Goal: Transaction & Acquisition: Purchase product/service

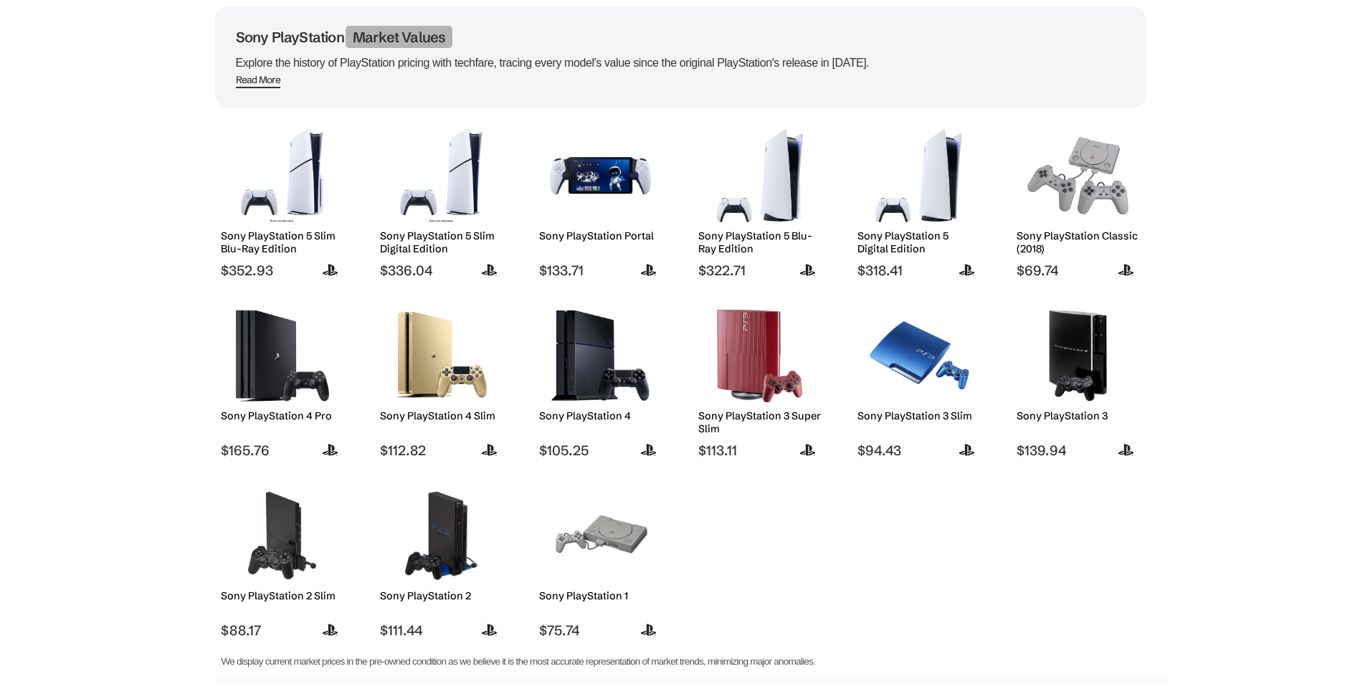
scroll to position [45, 0]
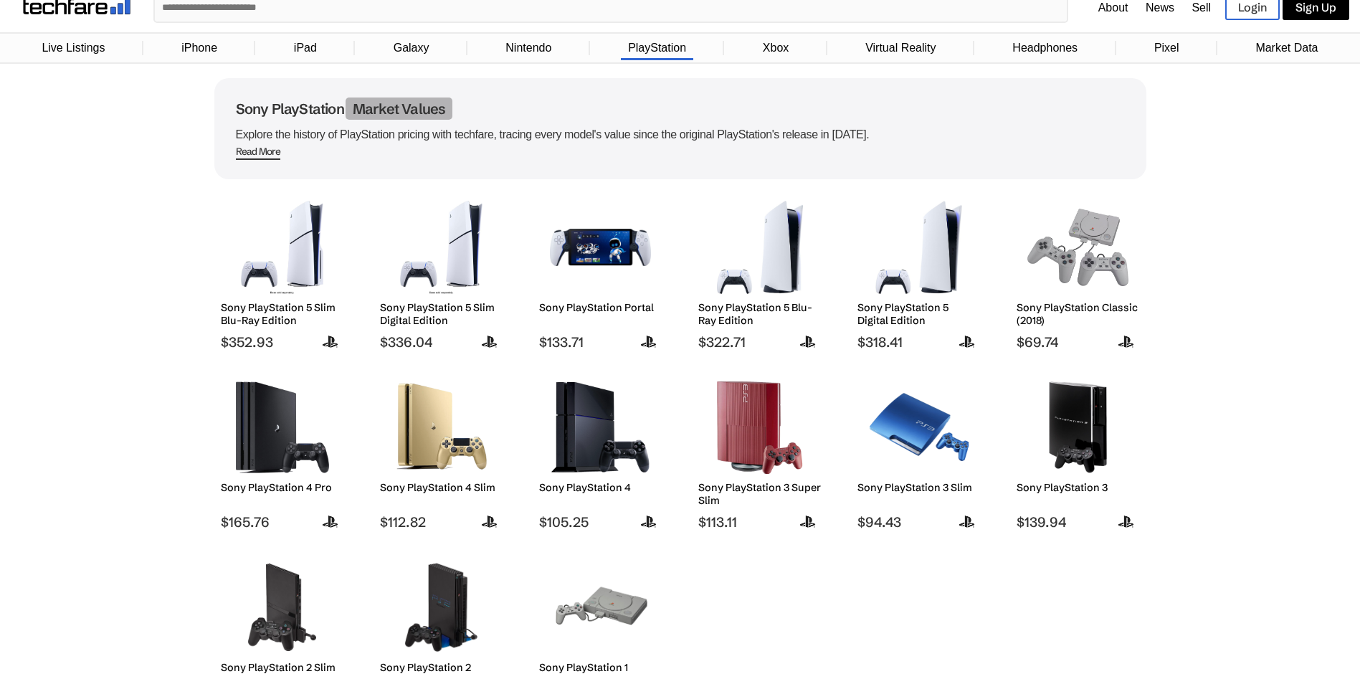
click at [268, 251] on img at bounding box center [282, 247] width 101 height 93
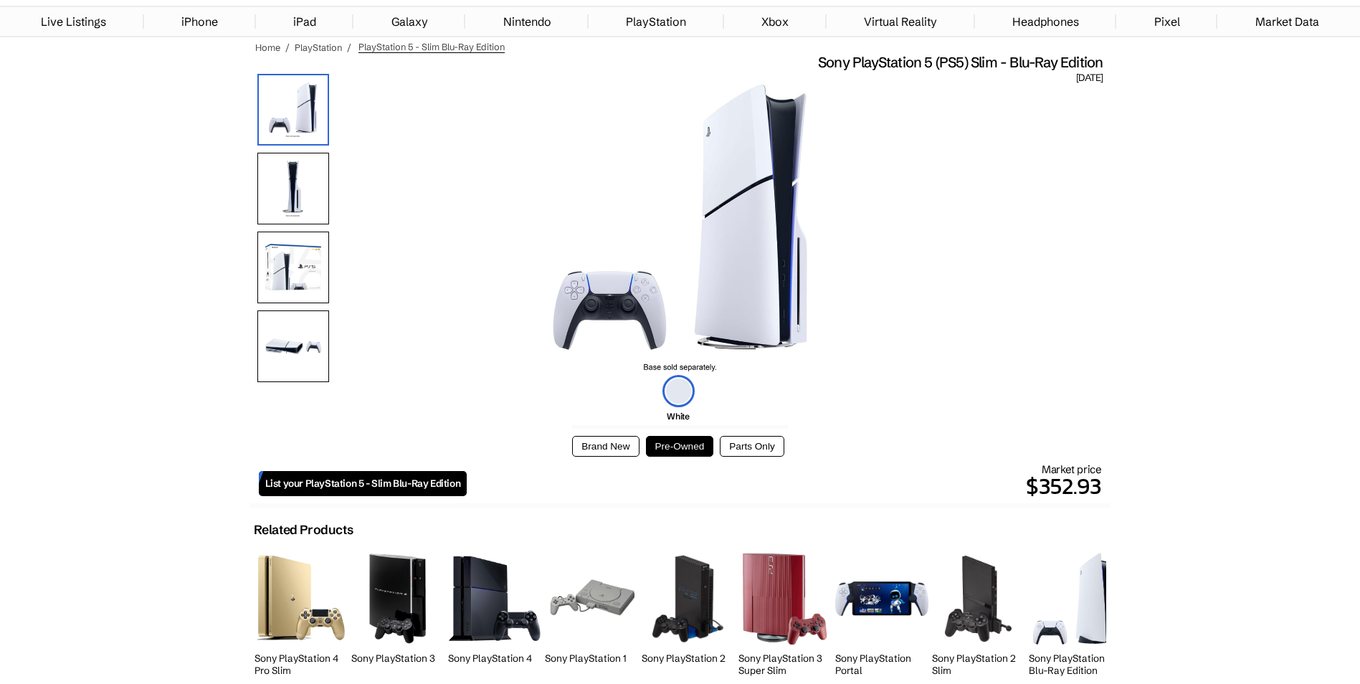
click at [584, 442] on button "Brand New" at bounding box center [605, 446] width 67 height 21
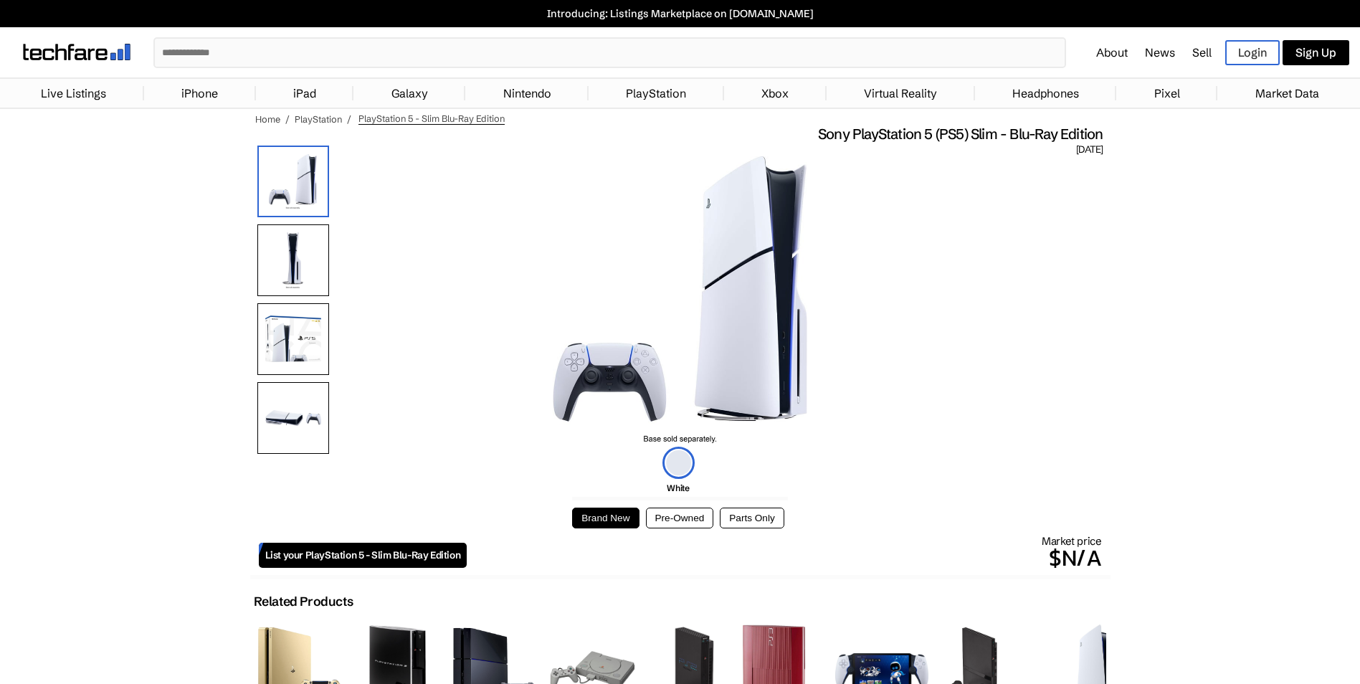
click at [274, 277] on img at bounding box center [293, 260] width 72 height 72
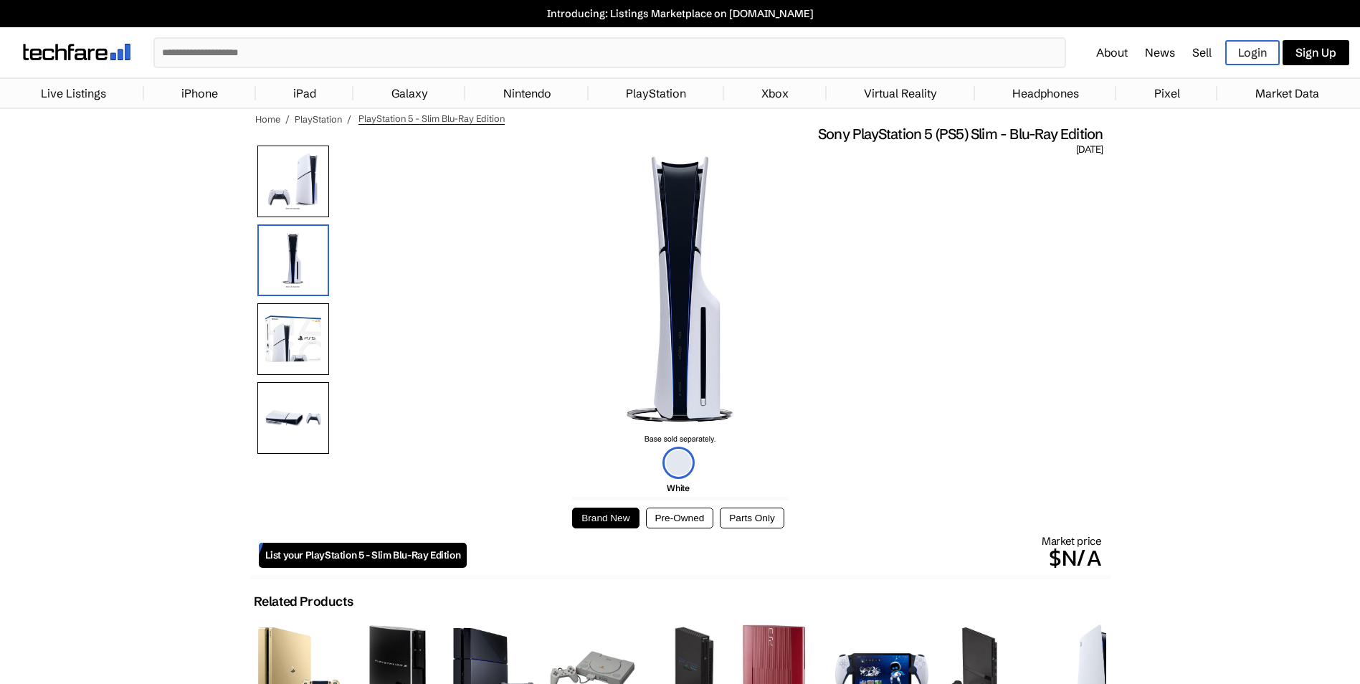
click at [318, 356] on img at bounding box center [293, 339] width 72 height 72
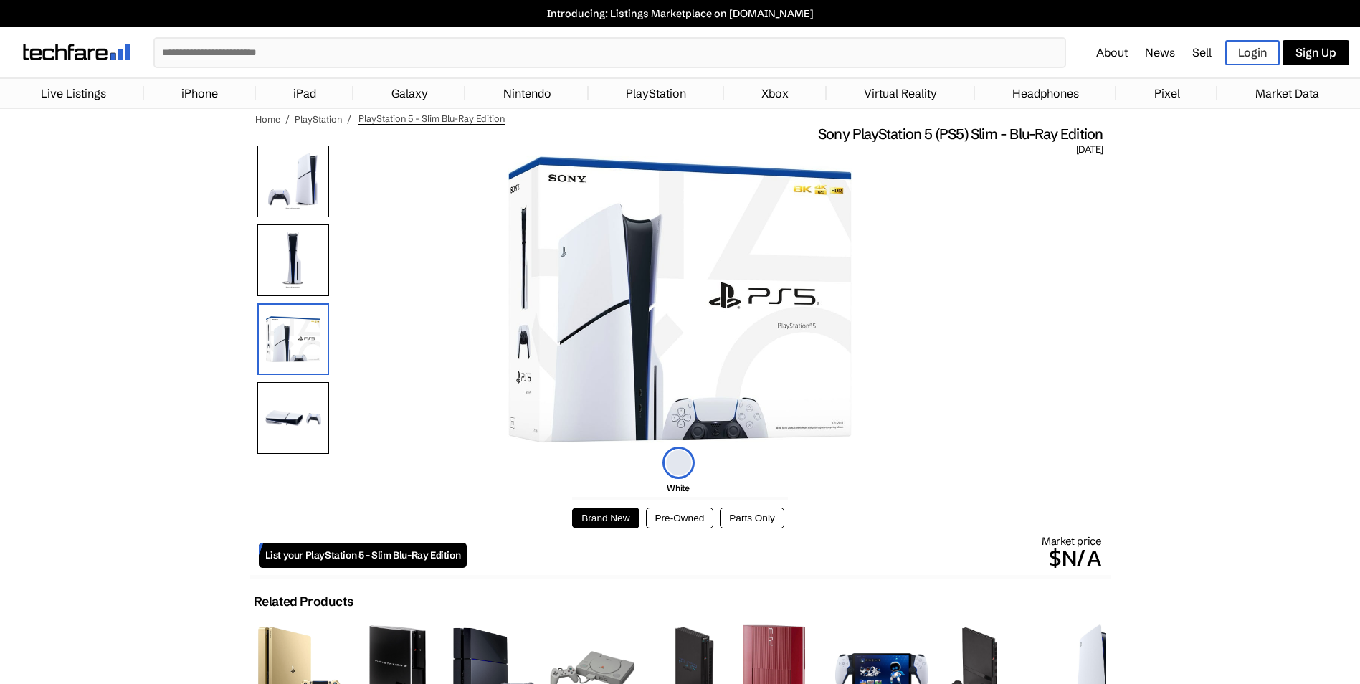
click at [275, 285] on img at bounding box center [293, 260] width 72 height 72
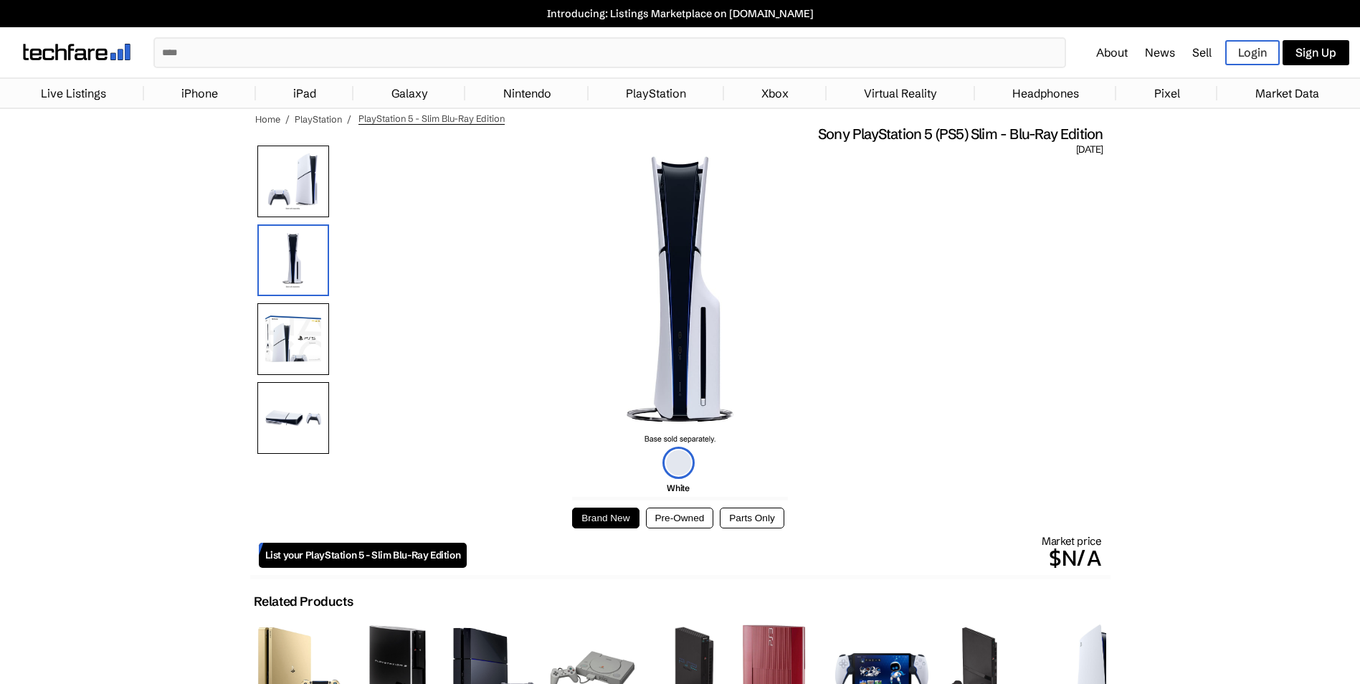
click at [320, 429] on img at bounding box center [293, 418] width 72 height 72
